Goal: Navigation & Orientation: Find specific page/section

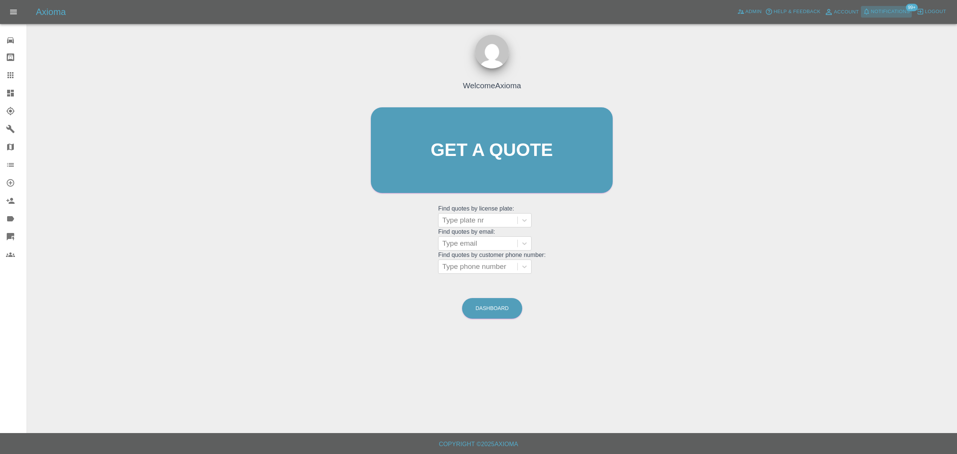
click at [879, 10] on span "Notifications" at bounding box center [890, 11] width 39 height 9
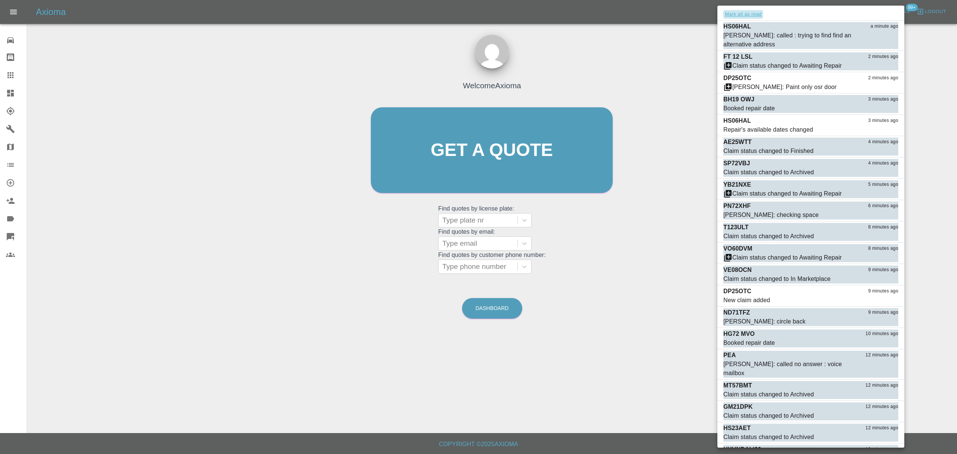
click at [745, 12] on button "Mark all as read" at bounding box center [743, 14] width 40 height 9
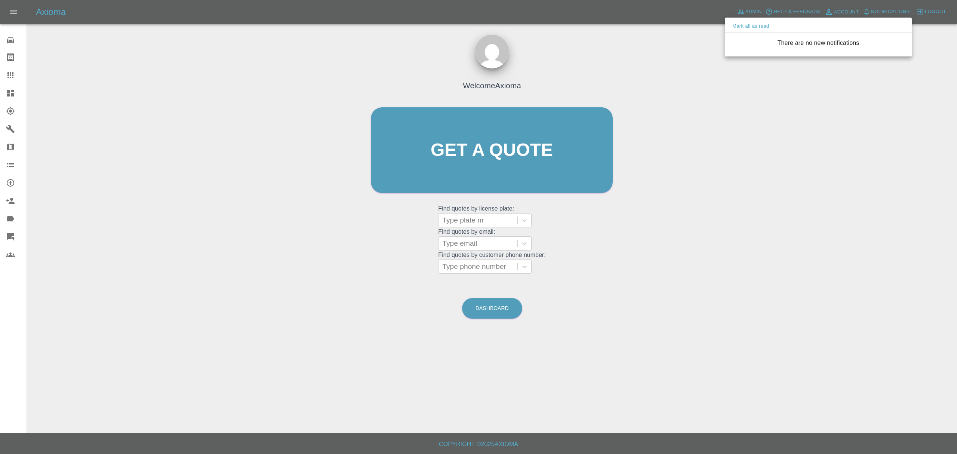
click at [676, 112] on div at bounding box center [478, 227] width 957 height 454
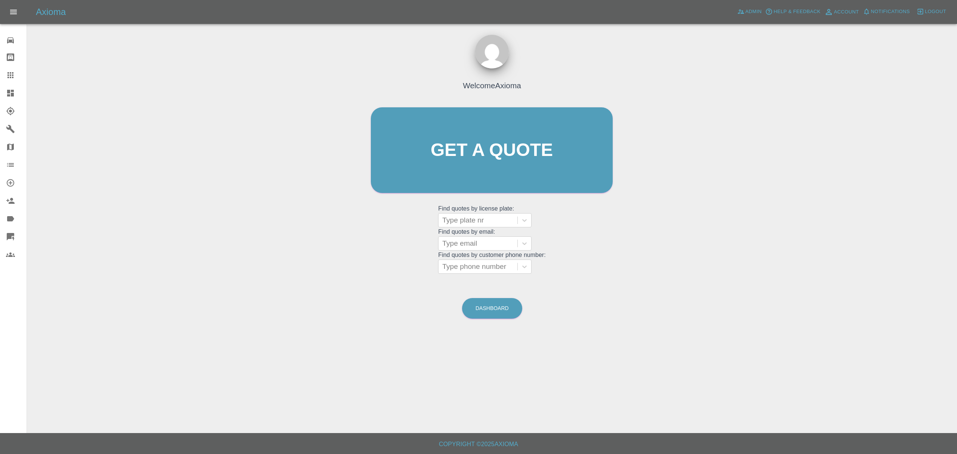
drag, startPoint x: 6, startPoint y: 95, endPoint x: 78, endPoint y: 99, distance: 71.9
click at [6, 95] on icon at bounding box center [10, 93] width 9 height 9
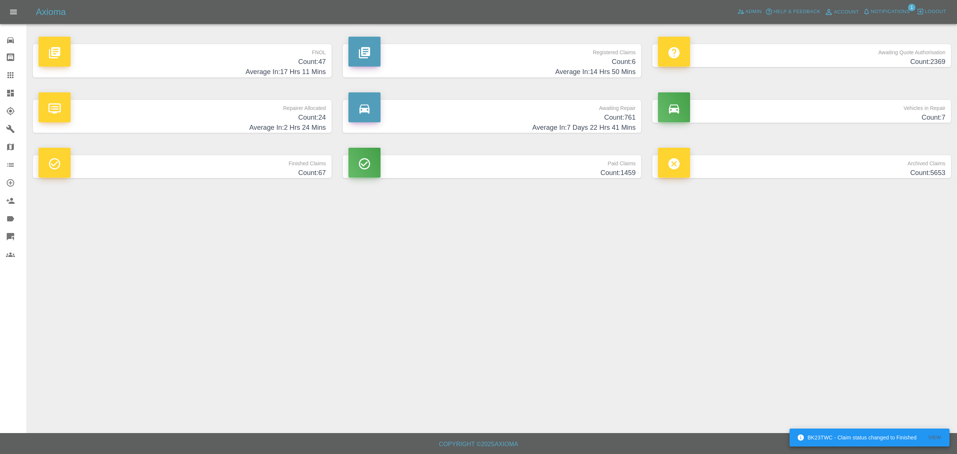
click at [887, 15] on span "Notifications" at bounding box center [890, 11] width 39 height 9
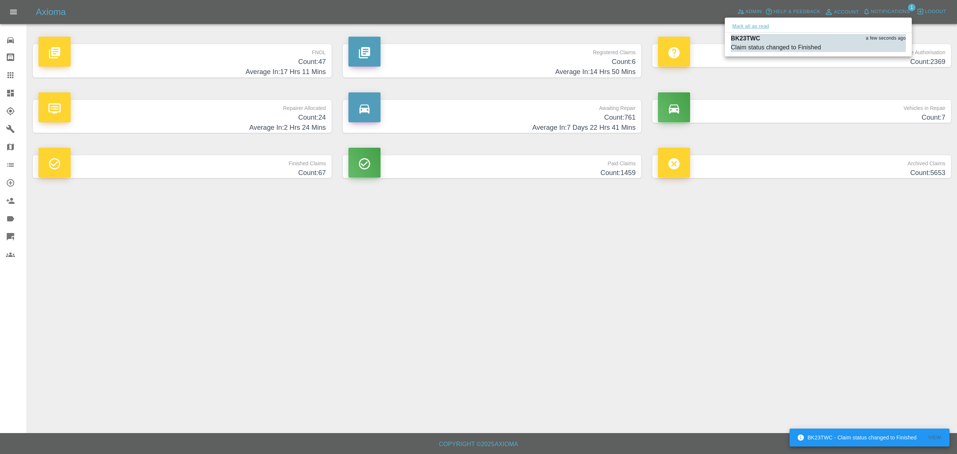
click at [759, 23] on button "Mark all as read" at bounding box center [751, 26] width 40 height 9
click at [718, 282] on div at bounding box center [478, 227] width 957 height 454
